Goal: Task Accomplishment & Management: Manage account settings

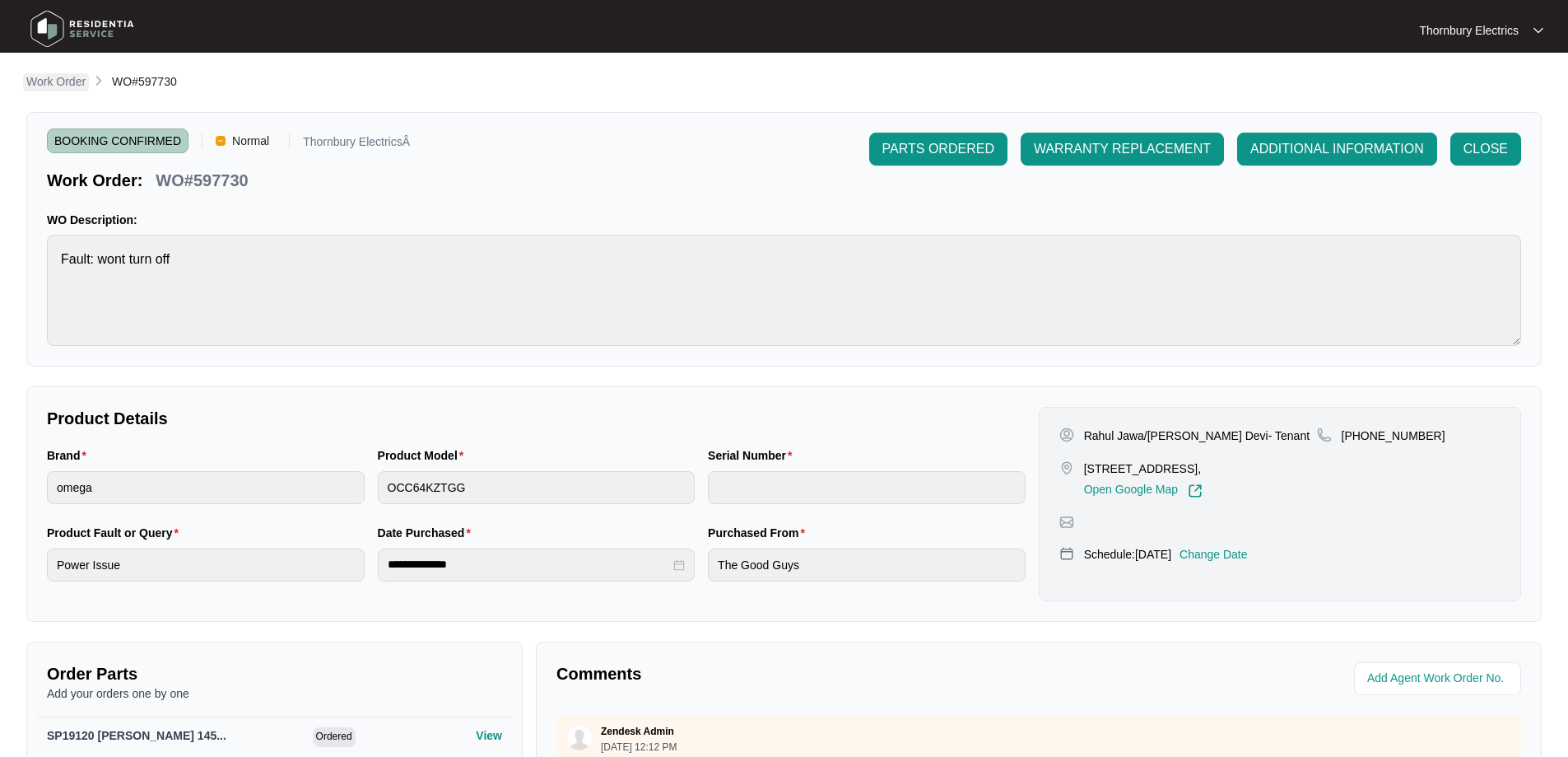
click at [48, 84] on p "Work Order" at bounding box center [56, 82] width 59 height 16
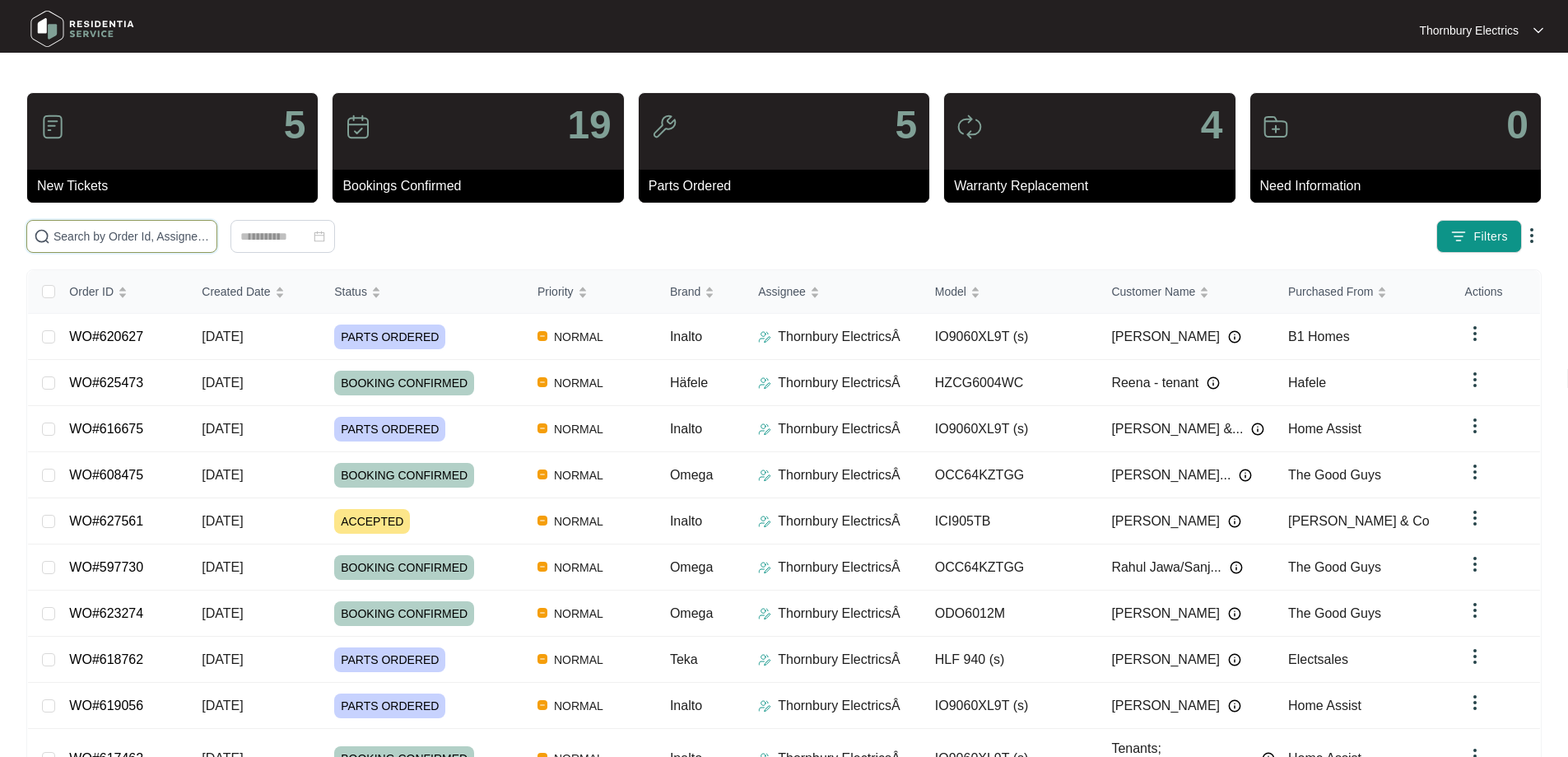
click at [210, 235] on input "text" at bounding box center [132, 236] width 156 height 18
type input "628976"
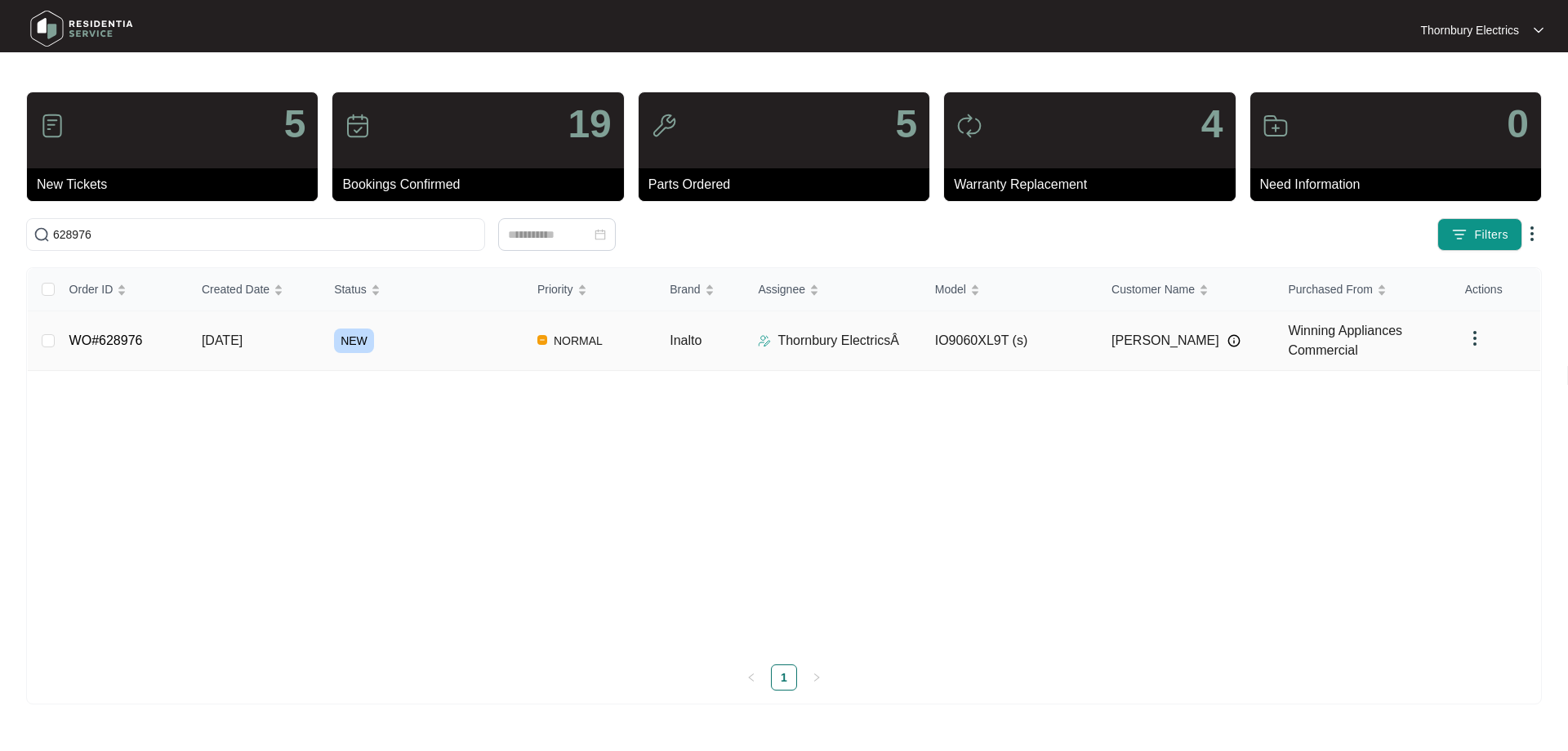
click at [447, 347] on div "NEW" at bounding box center [429, 341] width 191 height 25
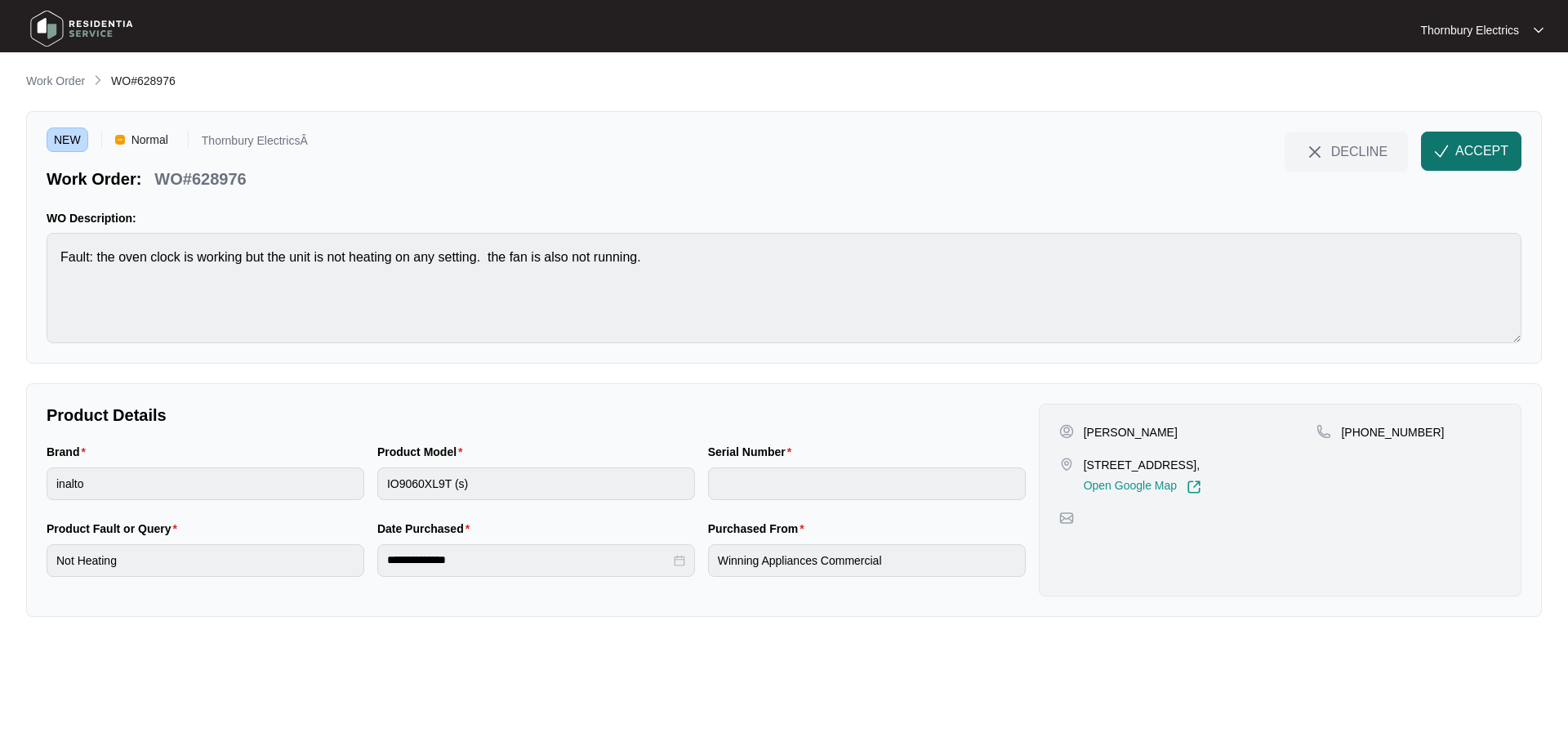
click at [1454, 147] on button "ACCEPT" at bounding box center [1471, 151] width 101 height 39
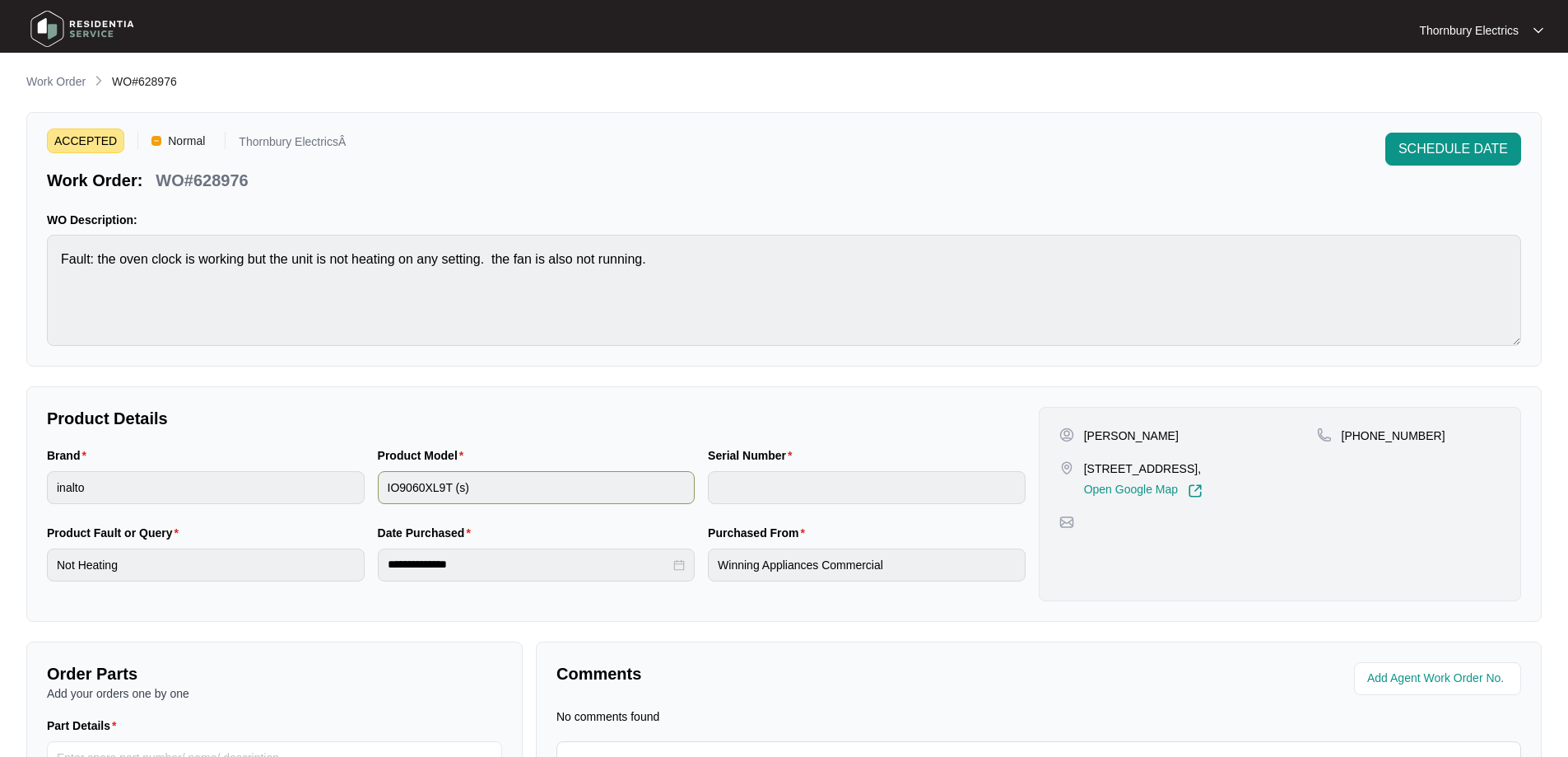
click at [364, 478] on div "Brand inalto Product Model IO9060XL9T (s) Serial Number" at bounding box center [536, 485] width 992 height 77
click at [382, 562] on div "**********" at bounding box center [537, 565] width 318 height 33
click at [1098, 431] on p "[PERSON_NAME]" at bounding box center [1131, 436] width 94 height 16
copy p "Khaled"
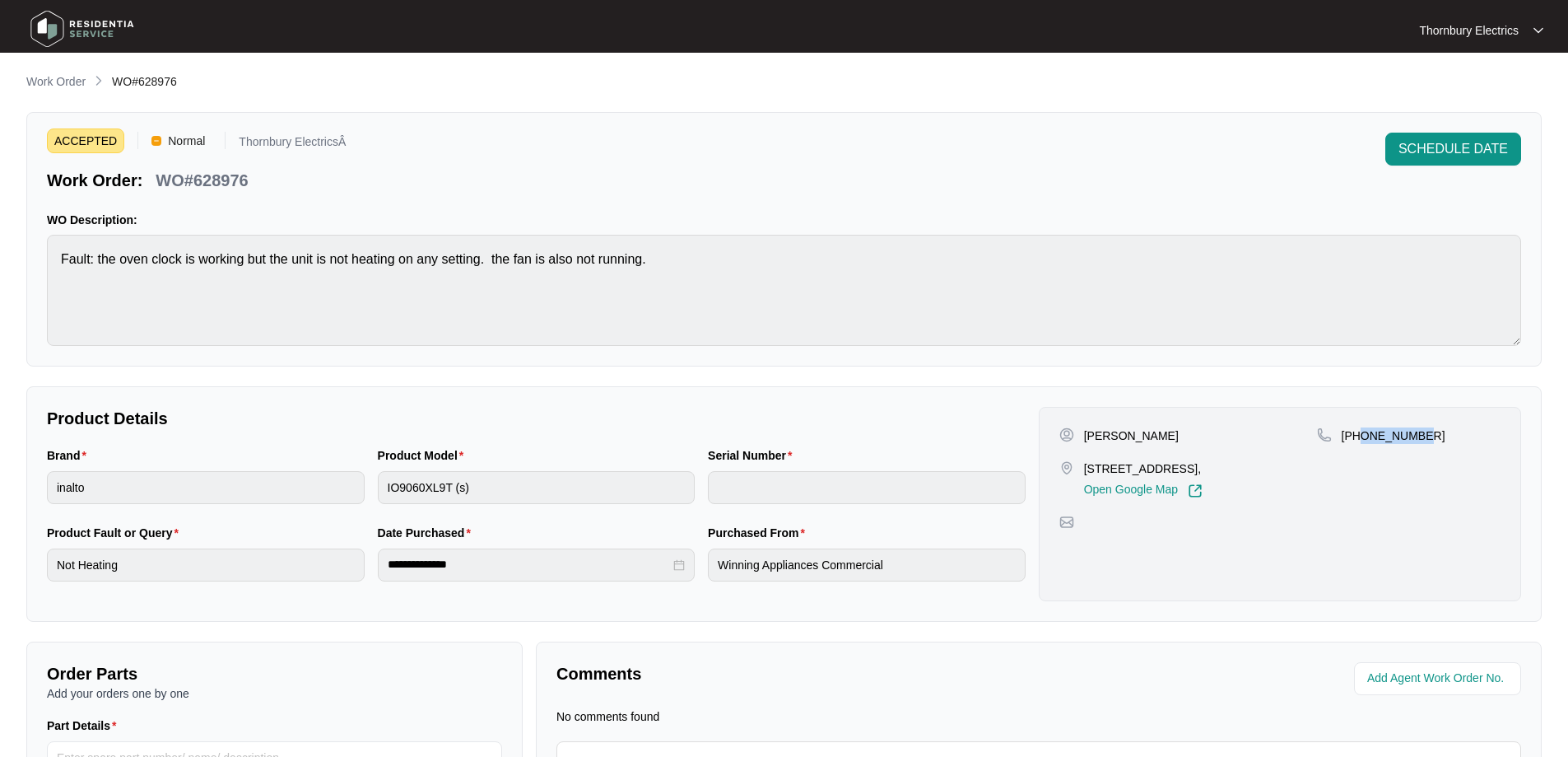
drag, startPoint x: 1423, startPoint y: 438, endPoint x: 1363, endPoint y: 435, distance: 60.1
click at [1363, 435] on div "[PHONE_NUMBER]" at bounding box center [1408, 436] width 183 height 16
copy p "434860315"
click at [1464, 146] on span "SCHEDULE DATE" at bounding box center [1453, 149] width 109 height 20
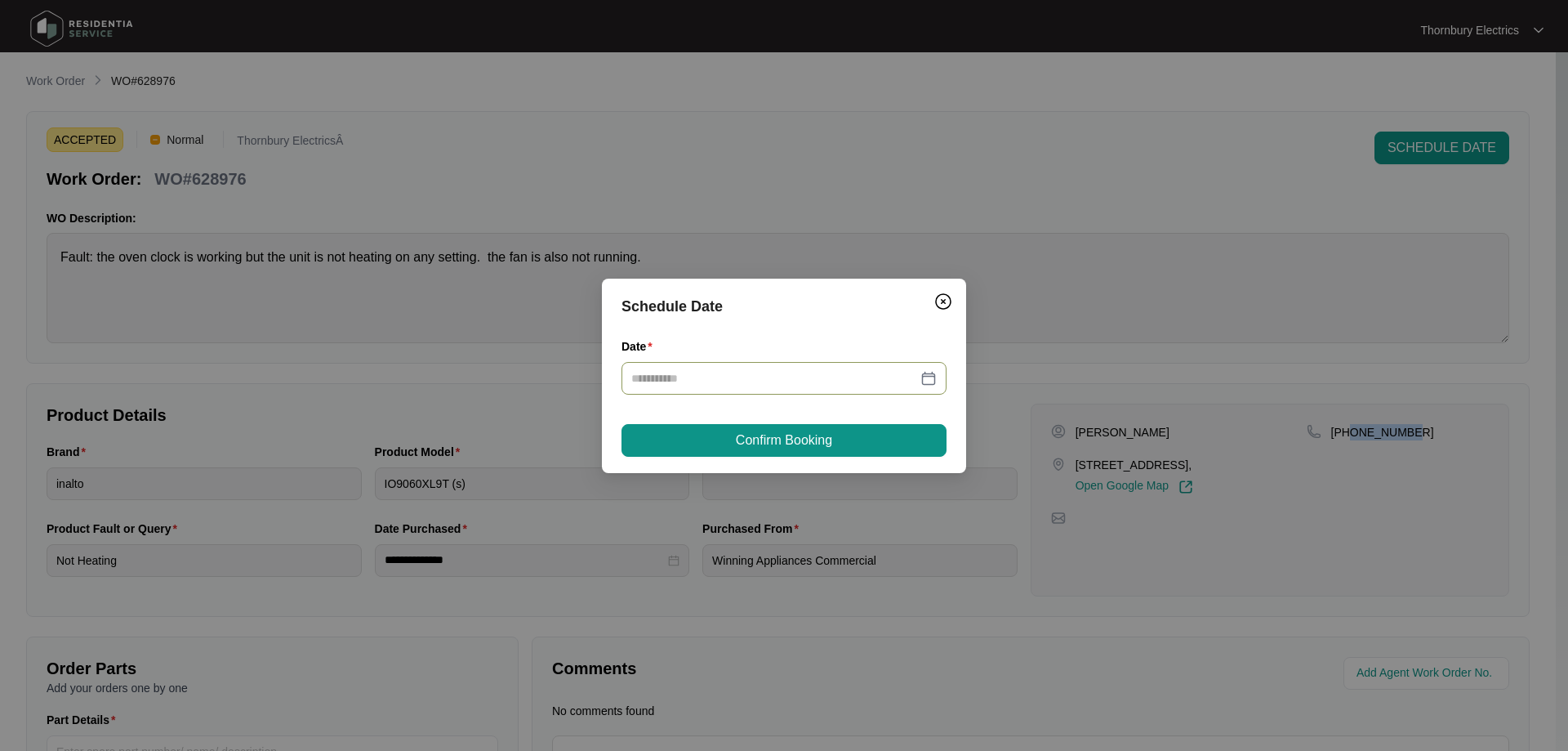
click at [929, 373] on div at bounding box center [784, 378] width 306 height 18
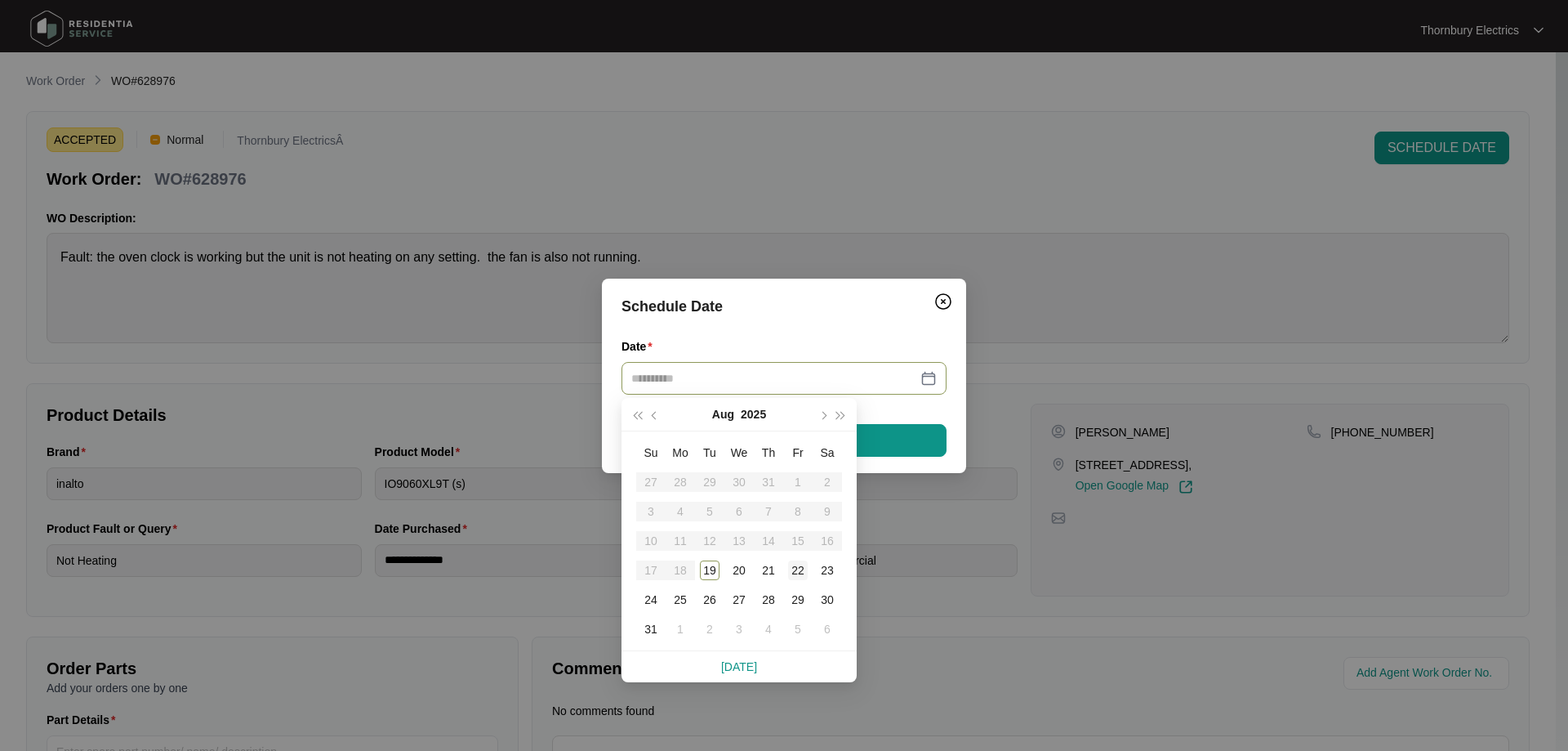
click at [791, 575] on div "22" at bounding box center [798, 570] width 20 height 20
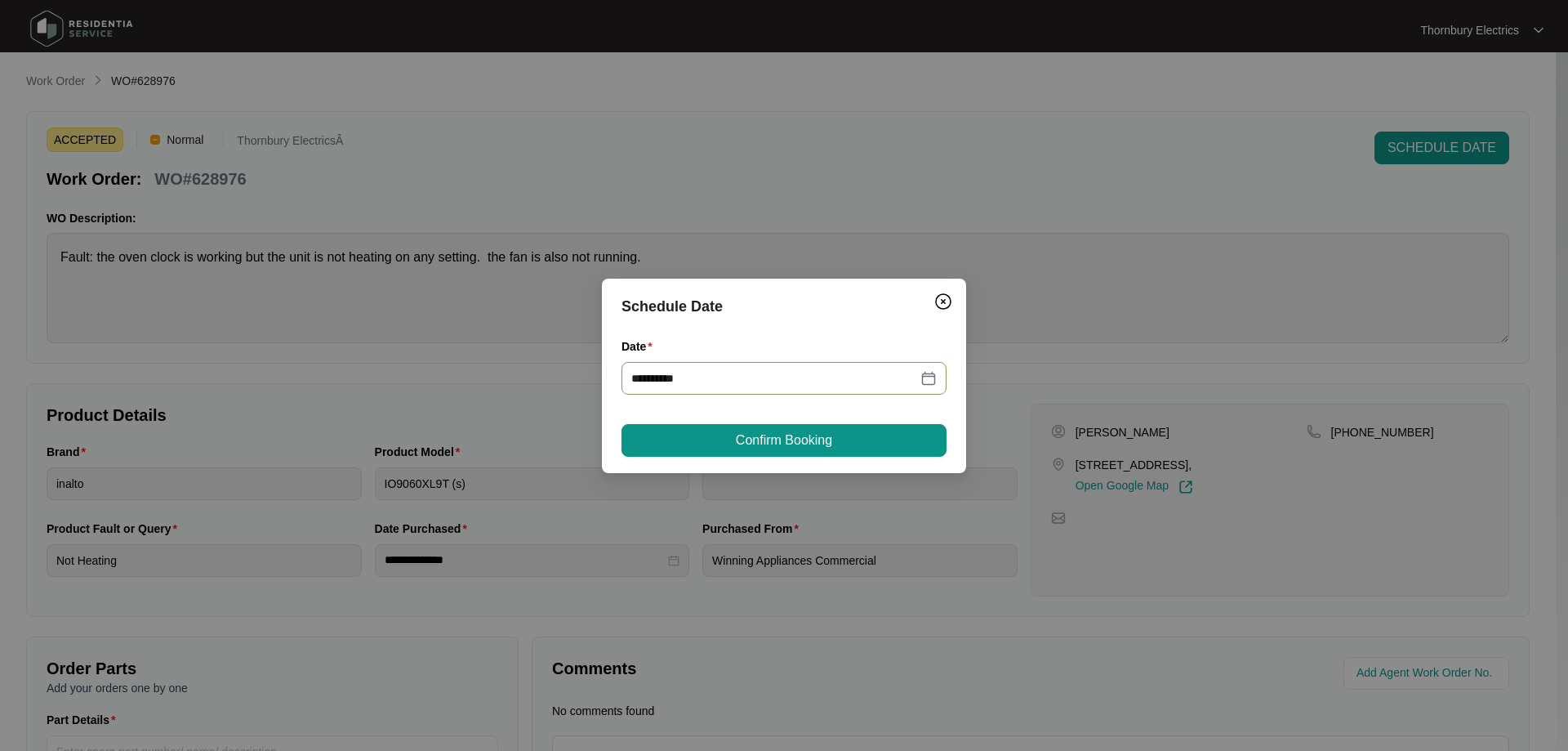
type input "**********"
click at [831, 451] on button "Confirm Booking" at bounding box center [784, 440] width 325 height 33
